Goal: Task Accomplishment & Management: Use online tool/utility

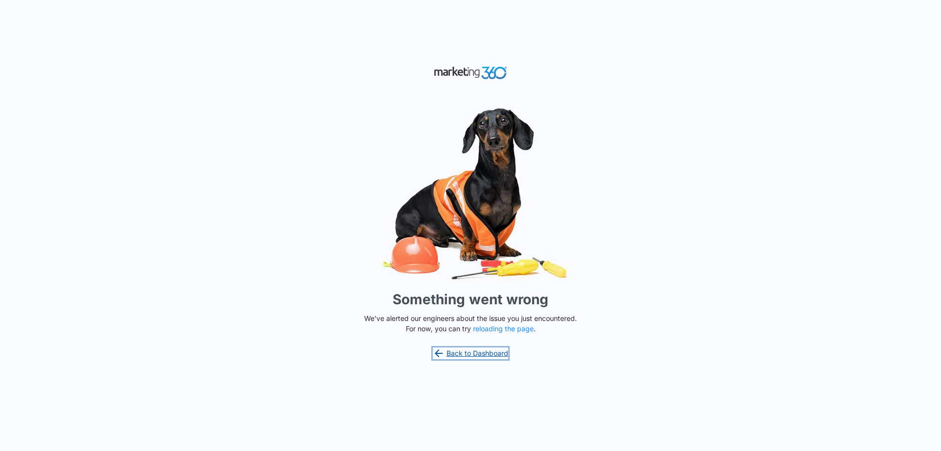
click at [457, 349] on link "Back to Dashboard" at bounding box center [471, 353] width 76 height 12
click at [496, 332] on button "reloading the page" at bounding box center [503, 329] width 61 height 8
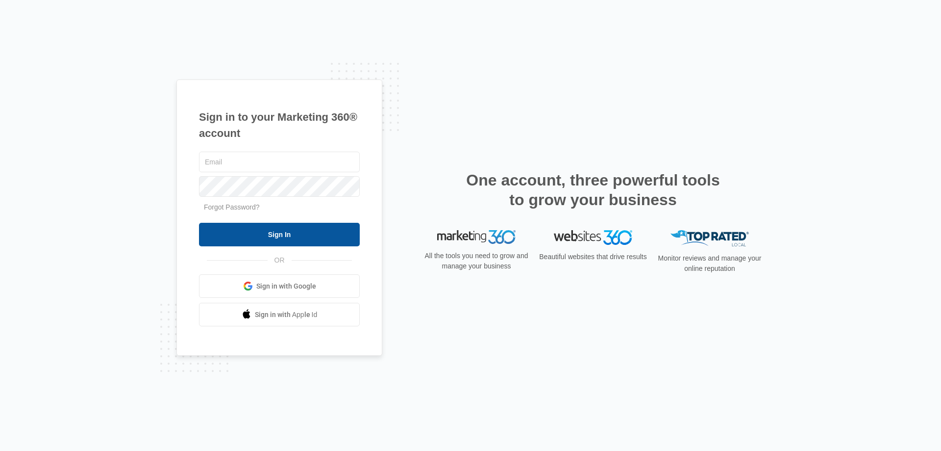
type input "[EMAIL_ADDRESS][DOMAIN_NAME]"
click at [286, 231] on input "Sign In" at bounding box center [279, 235] width 161 height 24
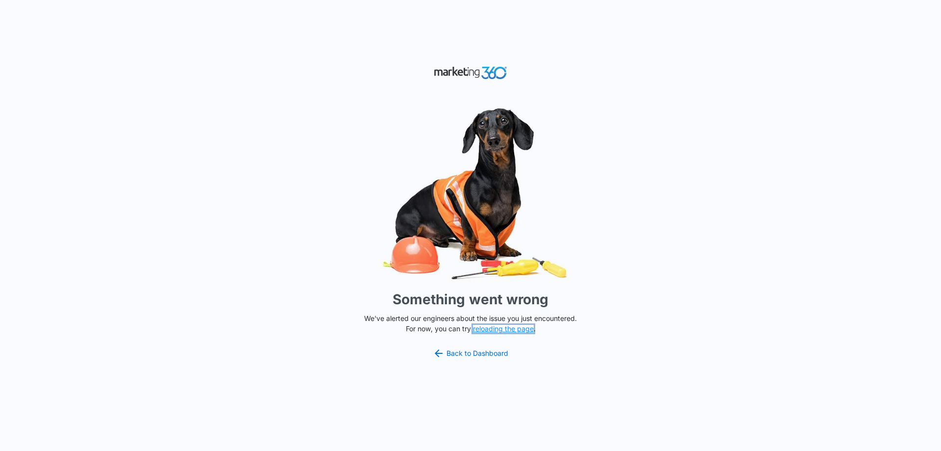
click at [493, 329] on button "reloading the page" at bounding box center [503, 329] width 61 height 8
drag, startPoint x: 297, startPoint y: 59, endPoint x: 59, endPoint y: 62, distance: 237.8
click at [68, 63] on div "Something went wrong We've alerted our engineers about the issue you just encou…" at bounding box center [470, 225] width 941 height 451
drag, startPoint x: 8, startPoint y: 0, endPoint x: 36, endPoint y: 90, distance: 93.8
click at [36, 90] on div "Something went wrong We've alerted our engineers about the issue you just encou…" at bounding box center [470, 225] width 941 height 451
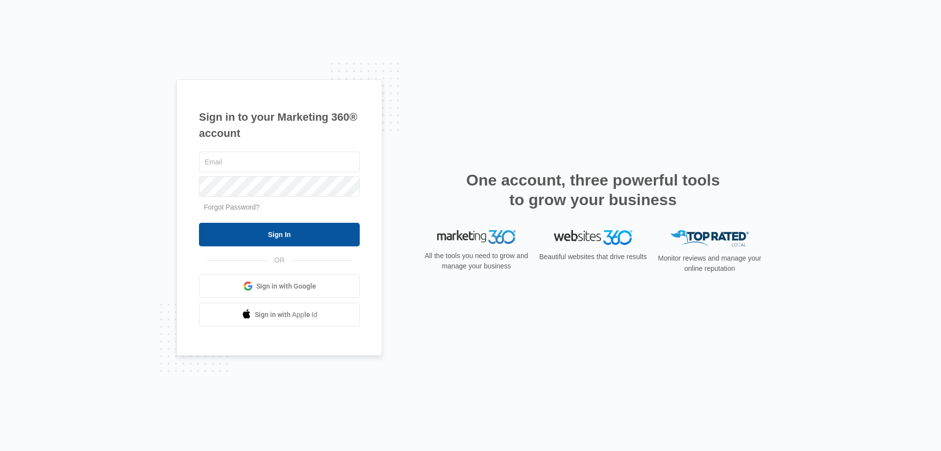
type input "[EMAIL_ADDRESS][DOMAIN_NAME]"
click at [273, 231] on input "Sign In" at bounding box center [279, 235] width 161 height 24
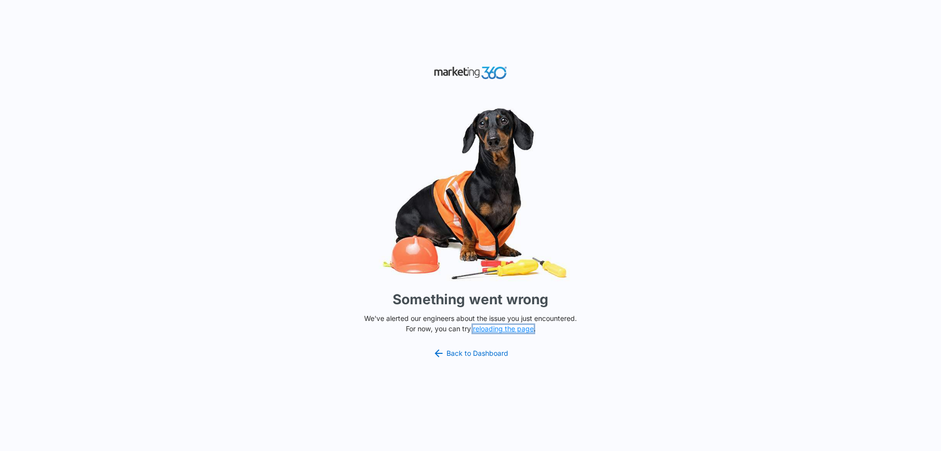
click at [500, 330] on button "reloading the page" at bounding box center [503, 329] width 61 height 8
click at [826, 264] on div "Something went wrong We've alerted our engineers about the issue you just encou…" at bounding box center [470, 225] width 941 height 451
click at [69, 450] on html "Something went wrong We've alerted our engineers about the issue you just encou…" at bounding box center [470, 225] width 941 height 451
click at [624, 51] on div "Something went wrong We've alerted our engineers about the issue you just encou…" at bounding box center [470, 225] width 941 height 451
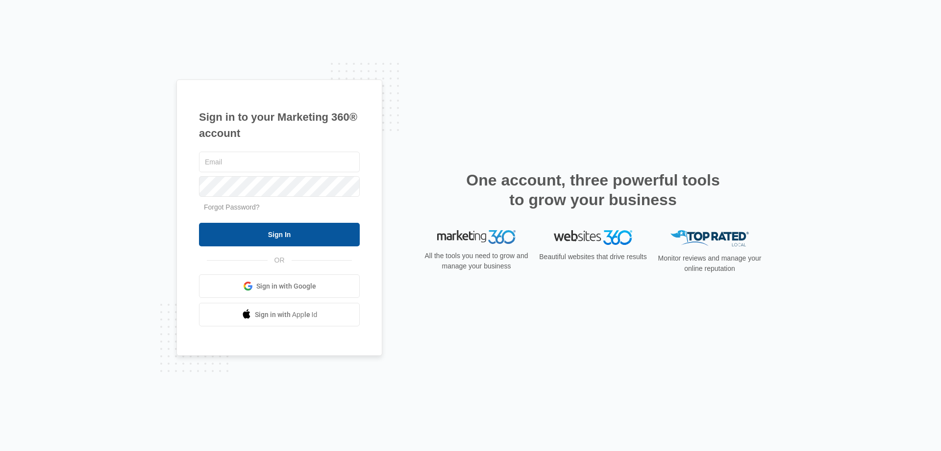
type input "cbarton@empirebeautyschools.com"
click at [290, 233] on input "Sign In" at bounding box center [279, 235] width 161 height 24
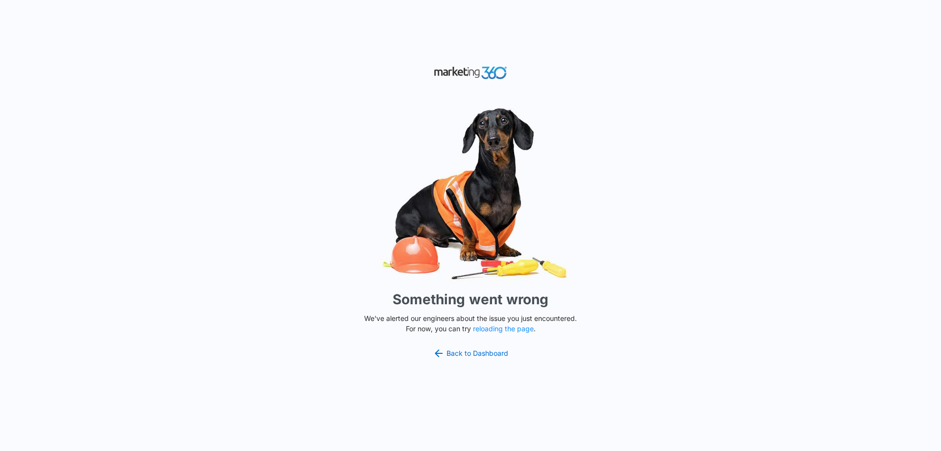
click at [182, 83] on div "Something went wrong We've alerted our engineers about the issue you just encou…" at bounding box center [470, 225] width 941 height 451
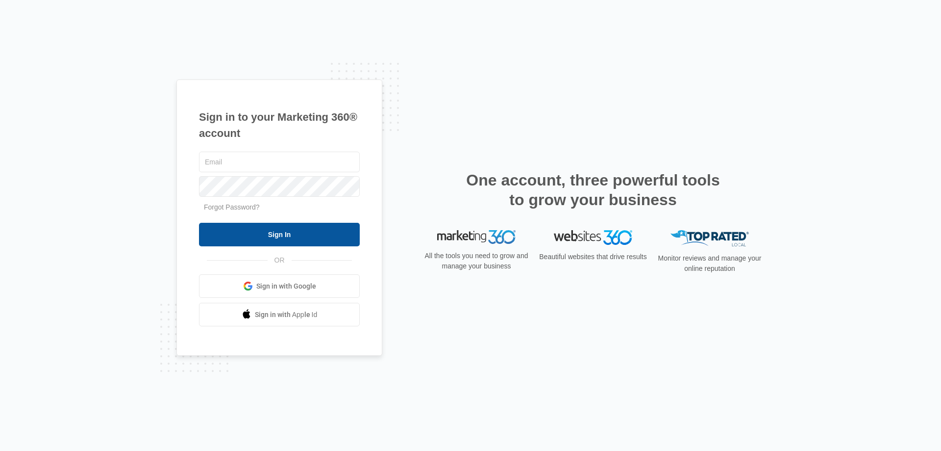
type input "[EMAIL_ADDRESS][DOMAIN_NAME]"
click at [277, 239] on input "Sign In" at bounding box center [279, 235] width 161 height 24
type input "[EMAIL_ADDRESS][DOMAIN_NAME]"
click at [294, 236] on input "Sign In" at bounding box center [279, 235] width 161 height 24
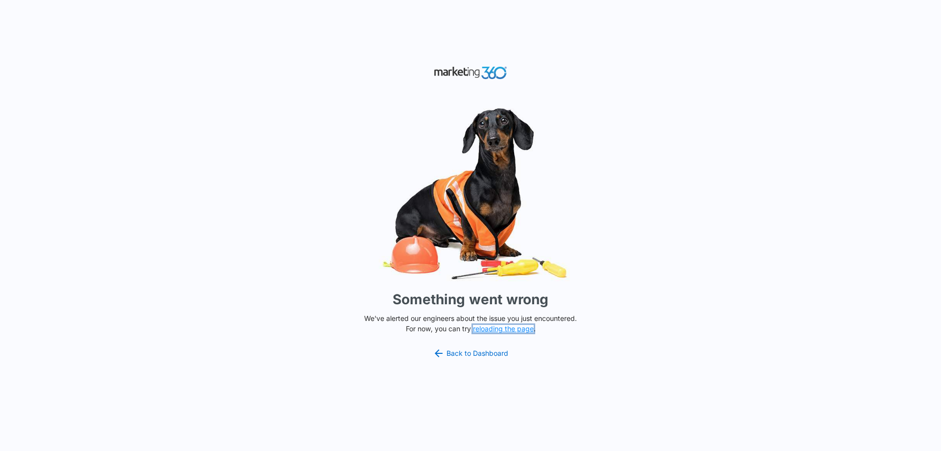
click at [500, 330] on button "reloading the page" at bounding box center [503, 329] width 61 height 8
